Goal: Find specific page/section: Find specific page/section

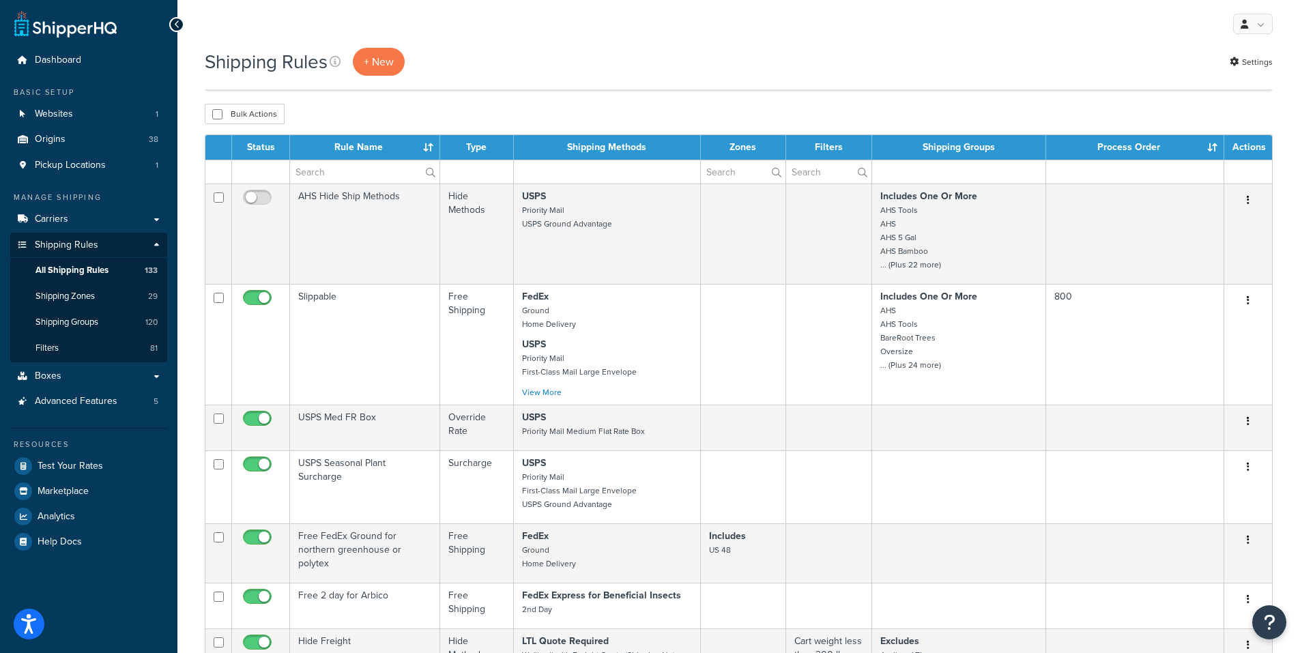
select select "50"
click at [1237, 61] on icon at bounding box center [1234, 61] width 9 height 9
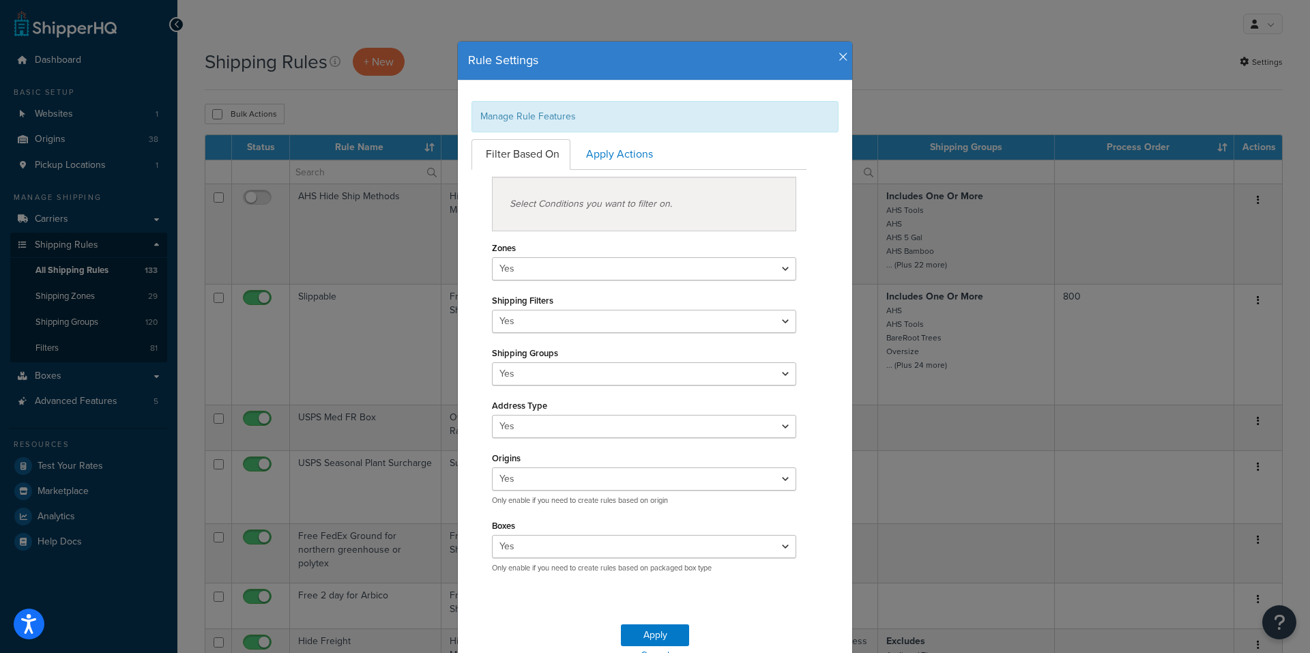
click at [839, 55] on icon "button" at bounding box center [844, 57] width 10 height 12
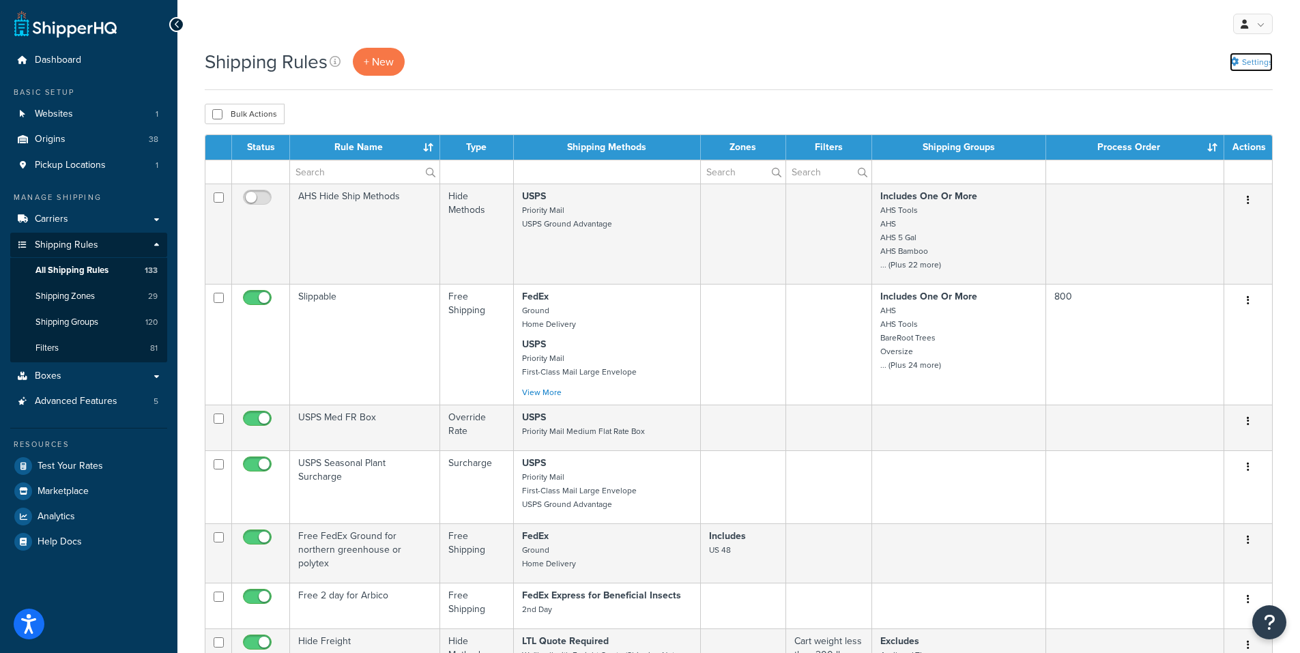
click at [1259, 61] on link "Settings" at bounding box center [1251, 62] width 43 height 19
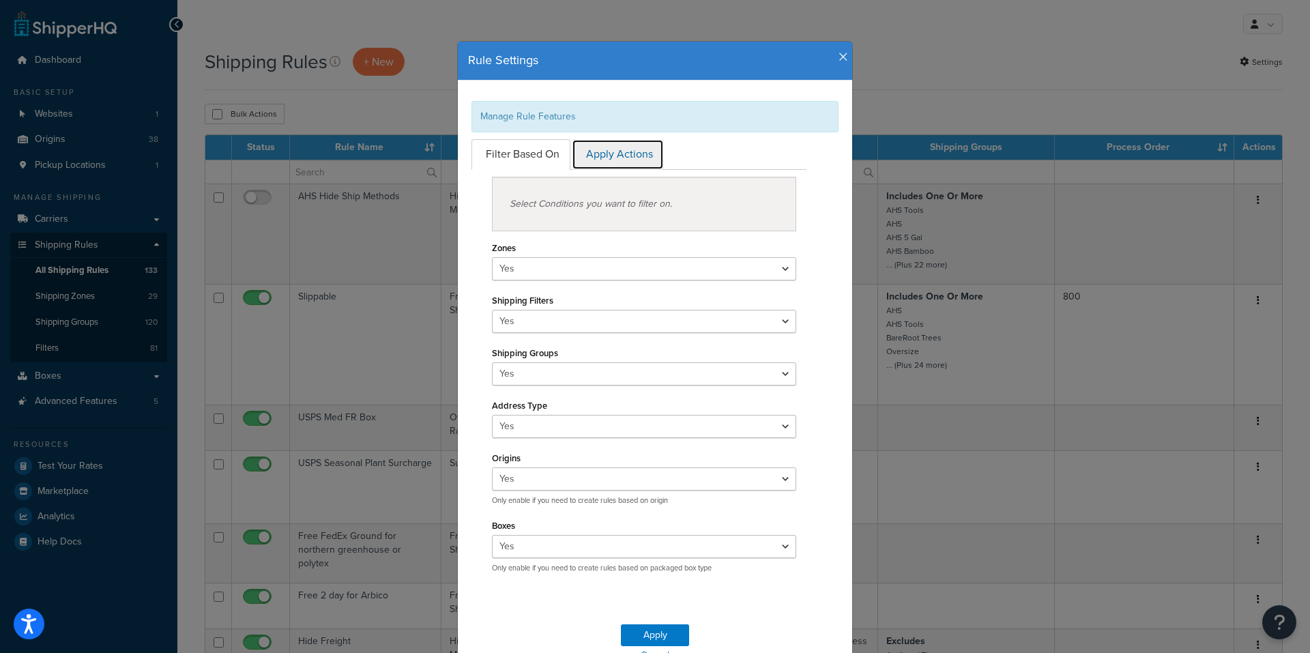
click at [631, 157] on link "Apply Actions" at bounding box center [618, 154] width 92 height 31
click at [839, 53] on icon "button" at bounding box center [844, 57] width 10 height 12
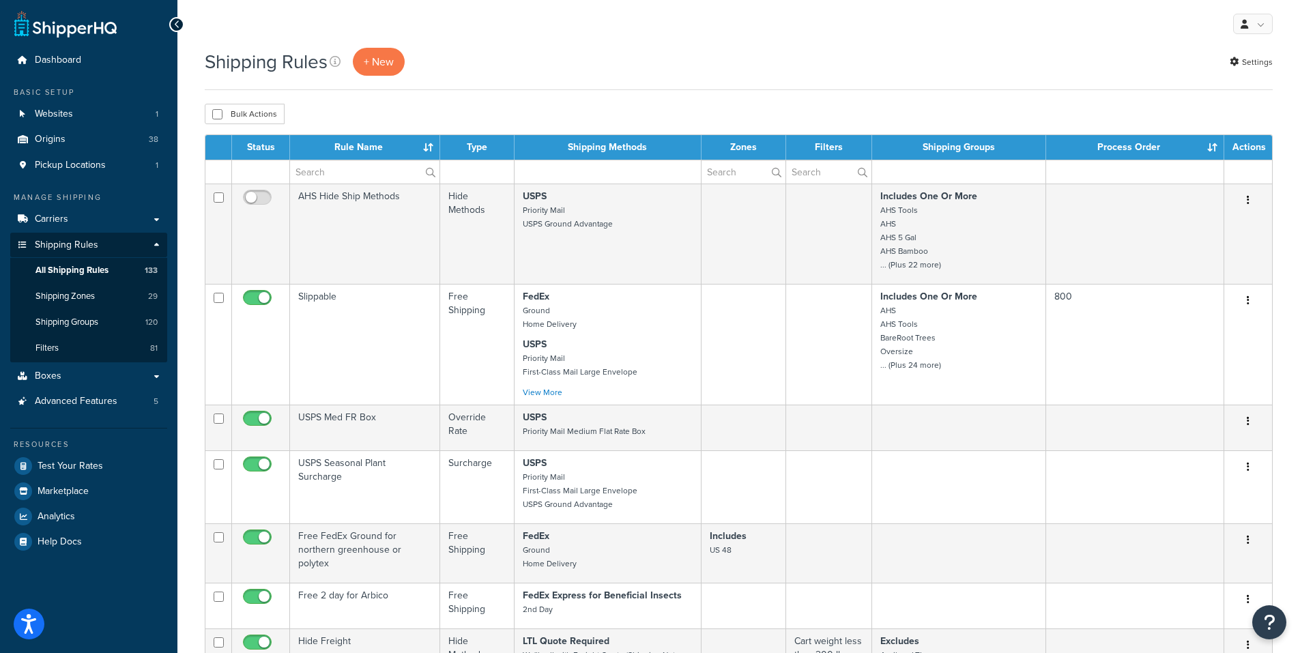
click at [998, 69] on div "Shipping Rules + New Settings" at bounding box center [739, 62] width 1068 height 28
click at [806, 175] on input "text" at bounding box center [828, 171] width 85 height 23
paste input "state_not_allowed"
click at [825, 173] on input "state_not_allowed" at bounding box center [828, 171] width 85 height 23
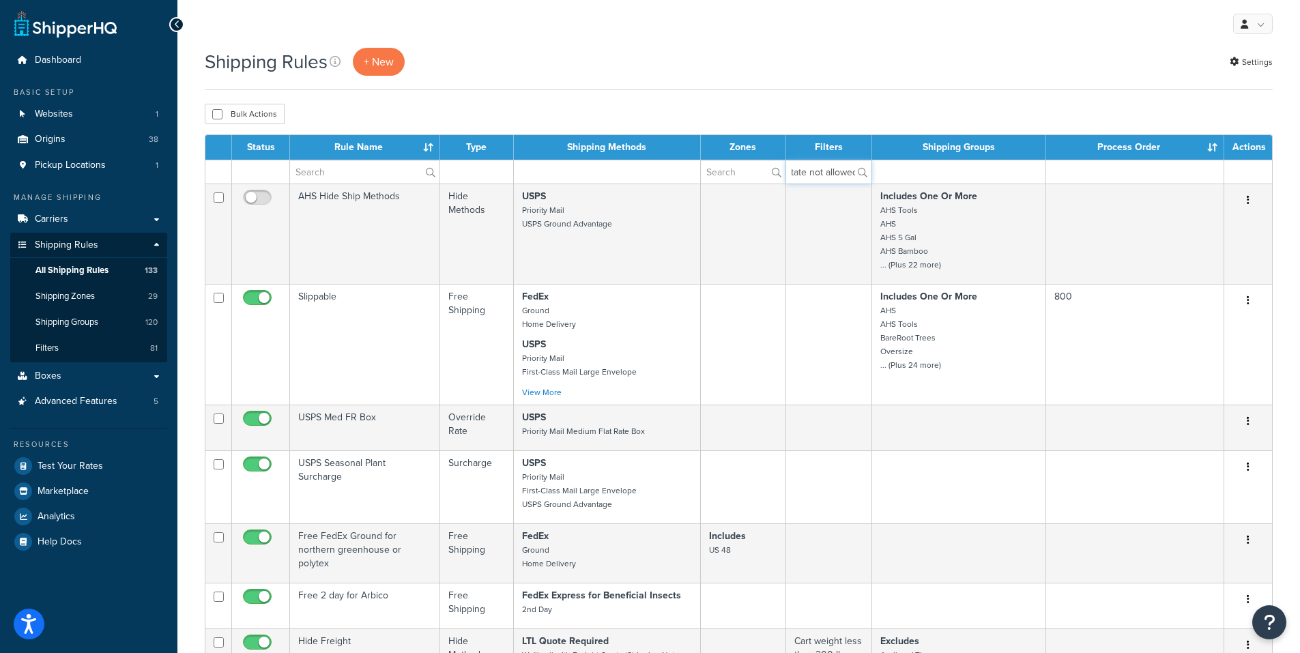
scroll to position [0, 0]
drag, startPoint x: 846, startPoint y: 172, endPoint x: 780, endPoint y: 171, distance: 66.2
click at [780, 171] on tr "state not allowed" at bounding box center [738, 172] width 1067 height 24
type input "ed"
drag, startPoint x: 811, startPoint y: 171, endPoint x: 741, endPoint y: 171, distance: 69.6
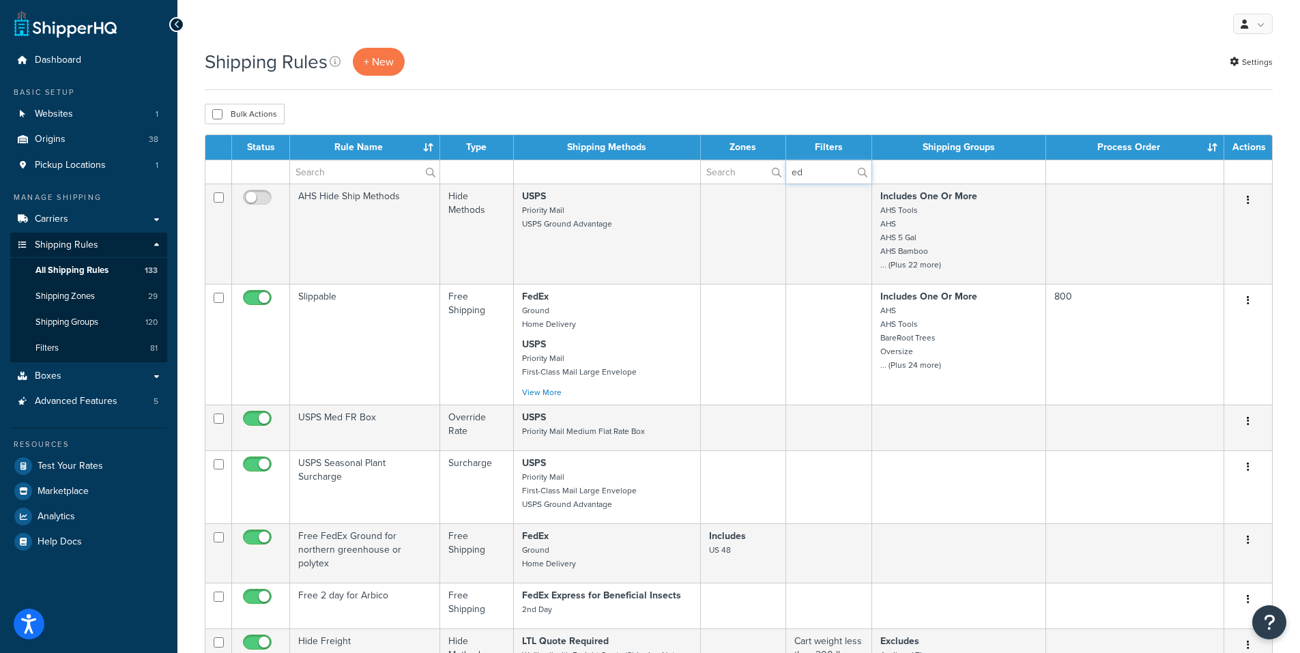
click at [742, 171] on tr "ed" at bounding box center [738, 172] width 1067 height 24
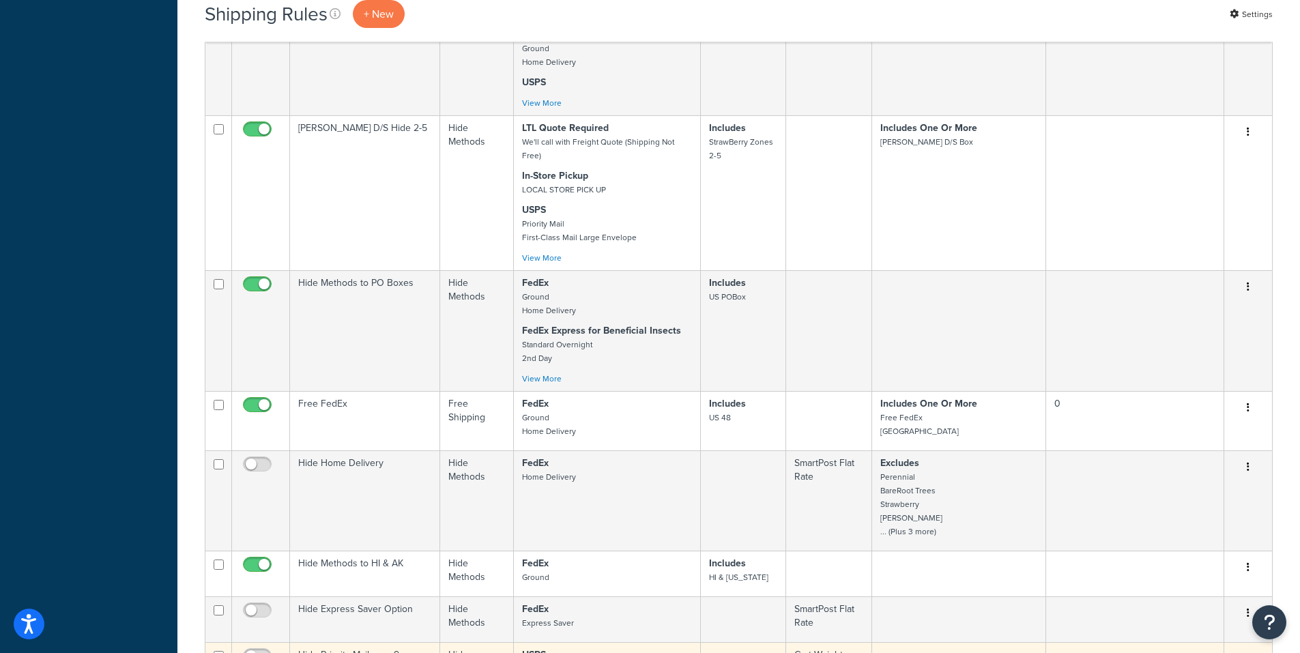
scroll to position [1706, 0]
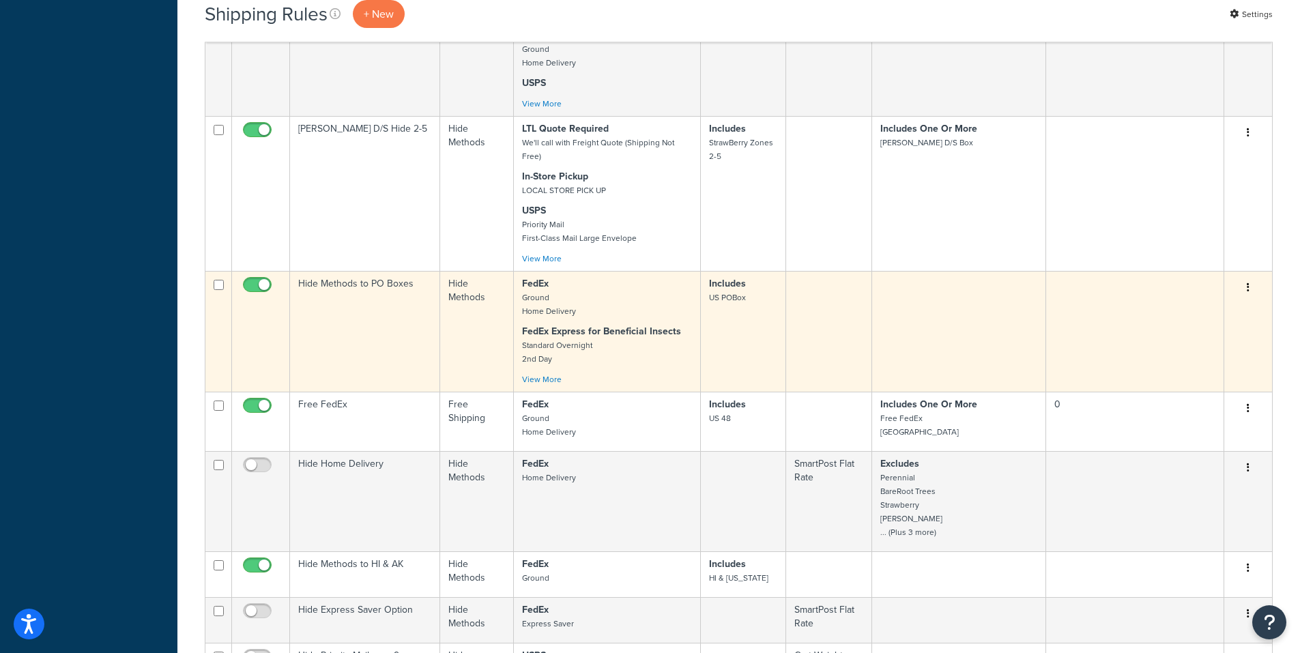
click at [550, 371] on td "FedEx Ground Home Delivery FedEx Express for Beneficial Insects Standard Overni…" at bounding box center [607, 331] width 187 height 121
